Goal: Transaction & Acquisition: Book appointment/travel/reservation

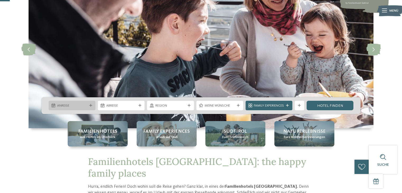
click at [78, 106] on span "Anreise" at bounding box center [72, 105] width 30 height 5
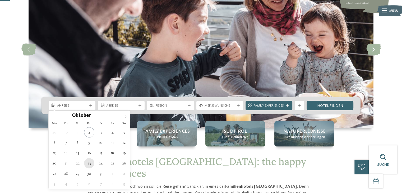
scroll to position [79, 0]
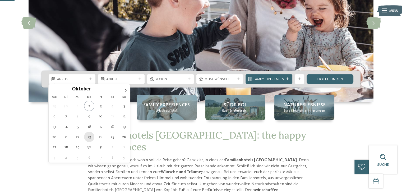
type div "[DATE]"
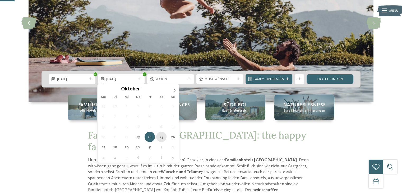
type div "[DATE]"
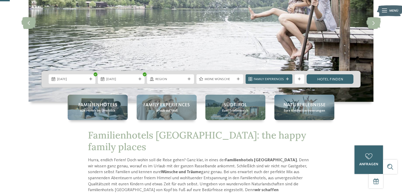
scroll to position [53, 0]
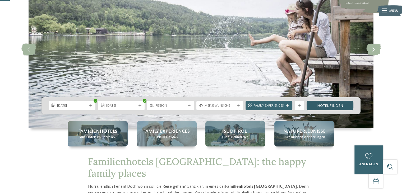
click at [335, 108] on link "Hotel finden" at bounding box center [330, 106] width 47 height 10
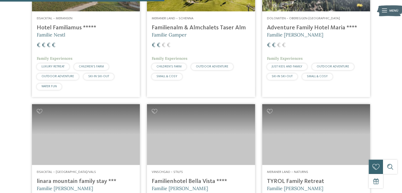
scroll to position [602, 0]
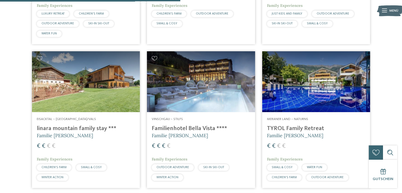
click at [206, 101] on img at bounding box center [201, 81] width 108 height 61
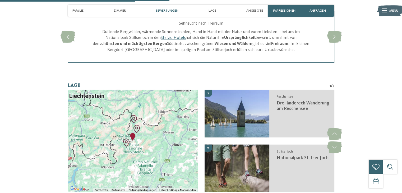
scroll to position [714, 0]
